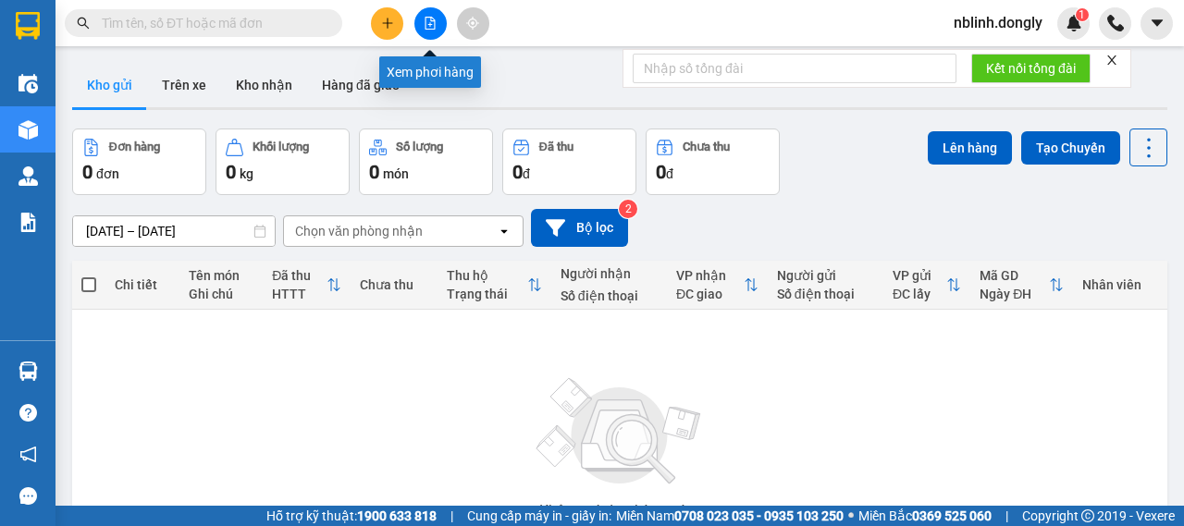
click at [440, 18] on button at bounding box center [430, 23] width 32 height 32
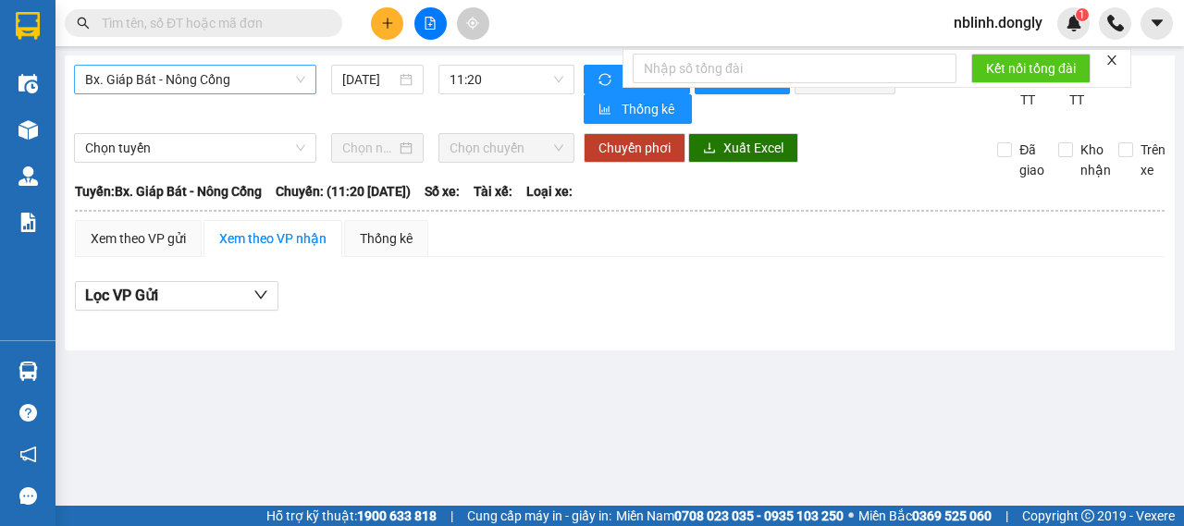
click at [281, 77] on span "Bx. Giáp Bát - Nông Cống" at bounding box center [195, 80] width 220 height 28
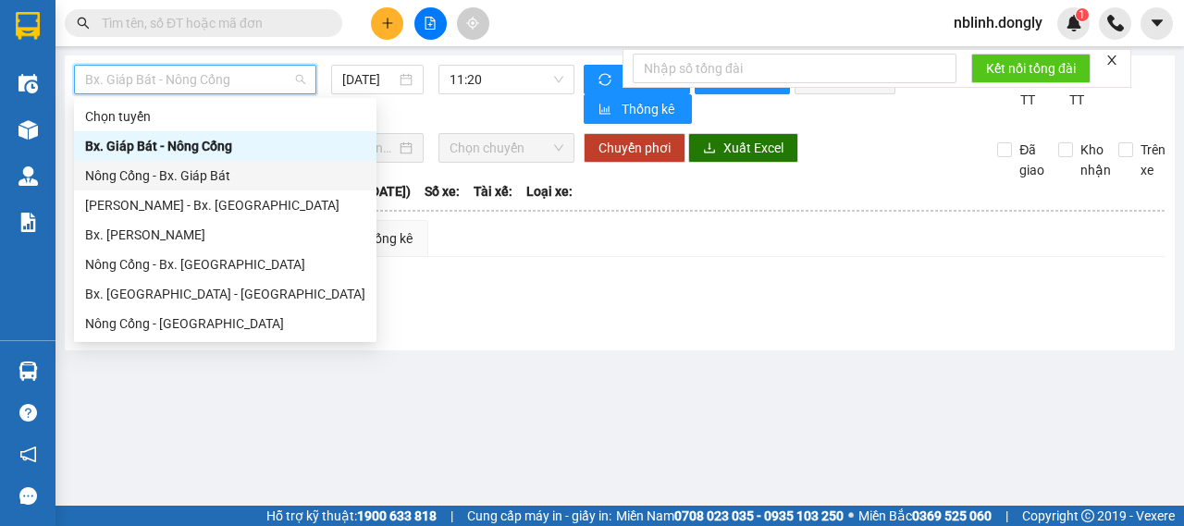
click at [224, 176] on div "Nông Cống - Bx. Giáp Bát" at bounding box center [225, 176] width 280 height 20
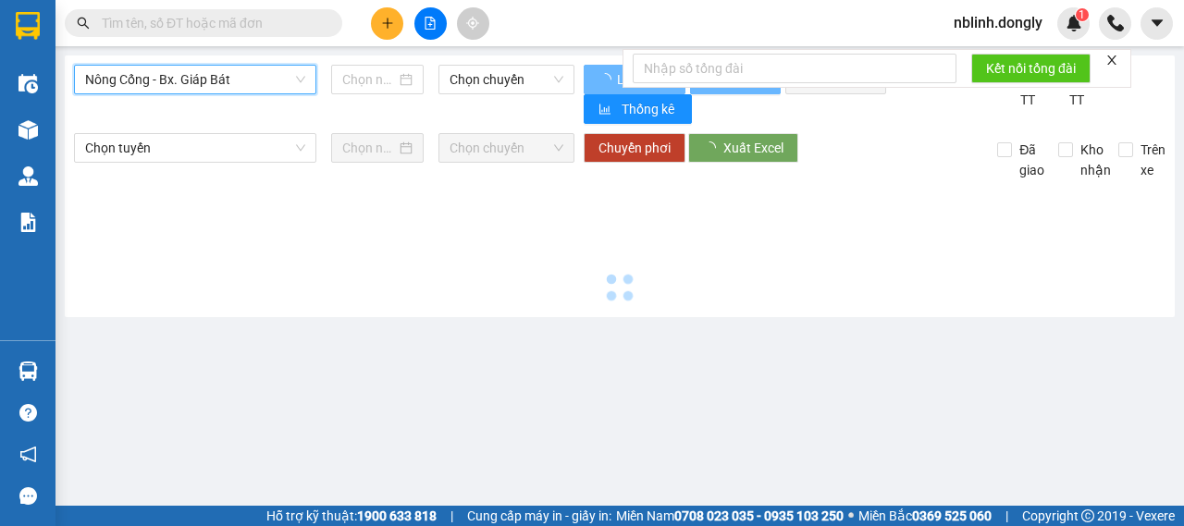
type input "[DATE]"
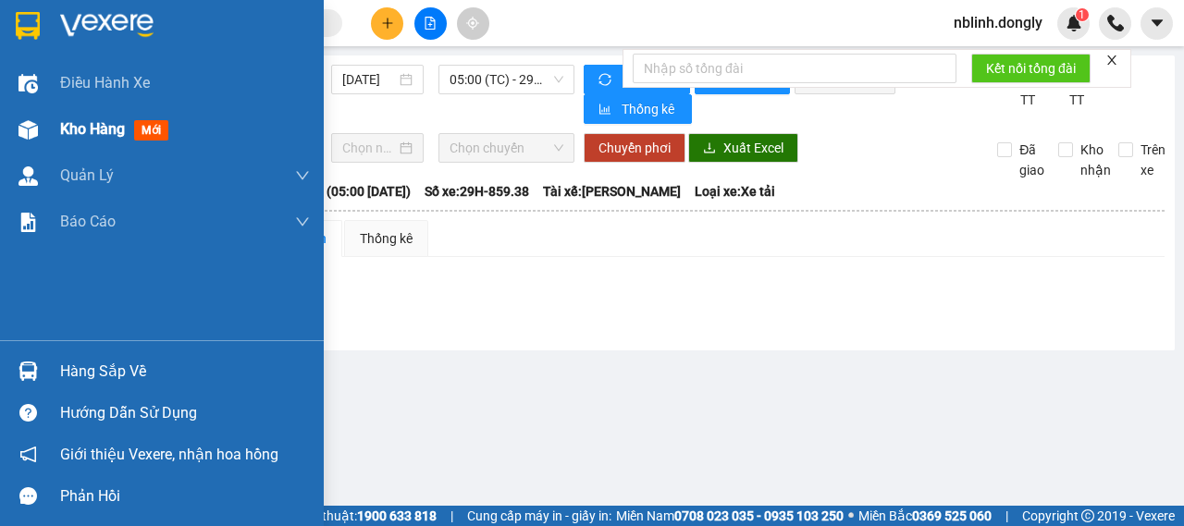
click at [23, 130] on img at bounding box center [28, 129] width 19 height 19
